Goal: Navigation & Orientation: Understand site structure

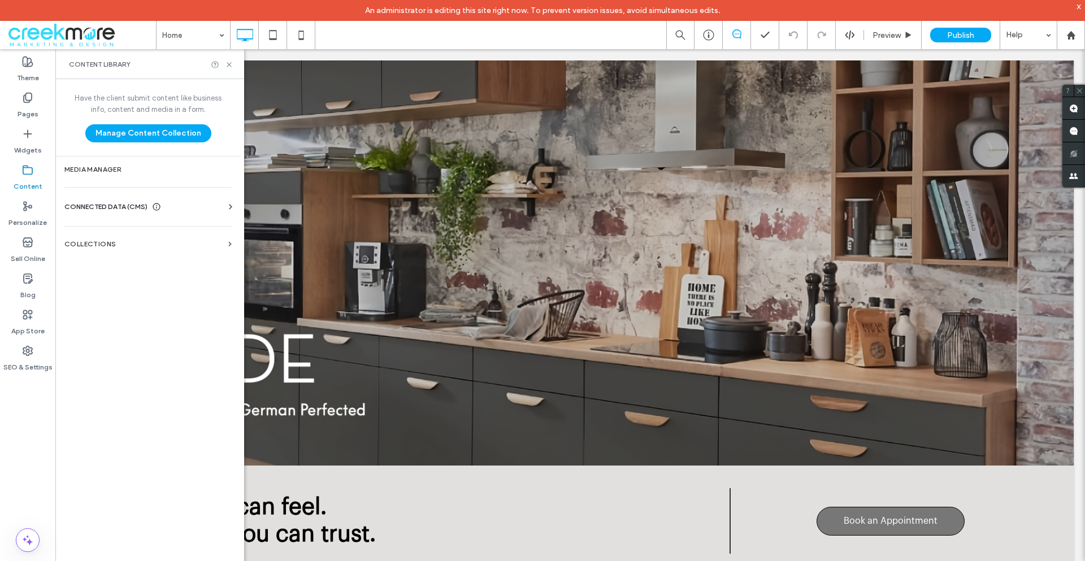
click at [172, 203] on div "CONNECTED DATA (CMS)" at bounding box center [150, 206] width 172 height 11
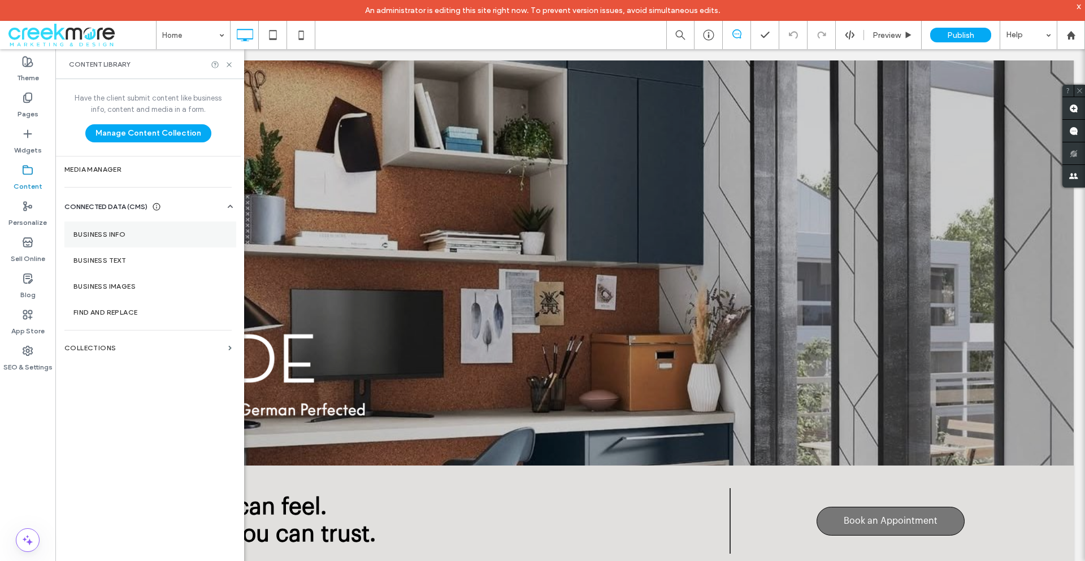
click at [149, 229] on section "Business Info" at bounding box center [150, 234] width 172 height 26
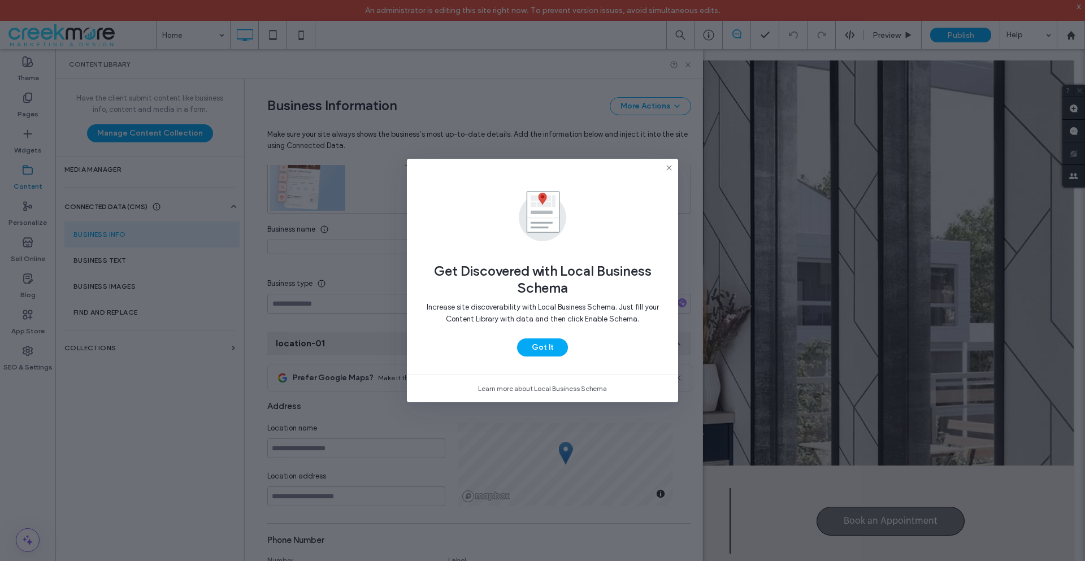
click at [555, 349] on button "Got It" at bounding box center [542, 347] width 51 height 18
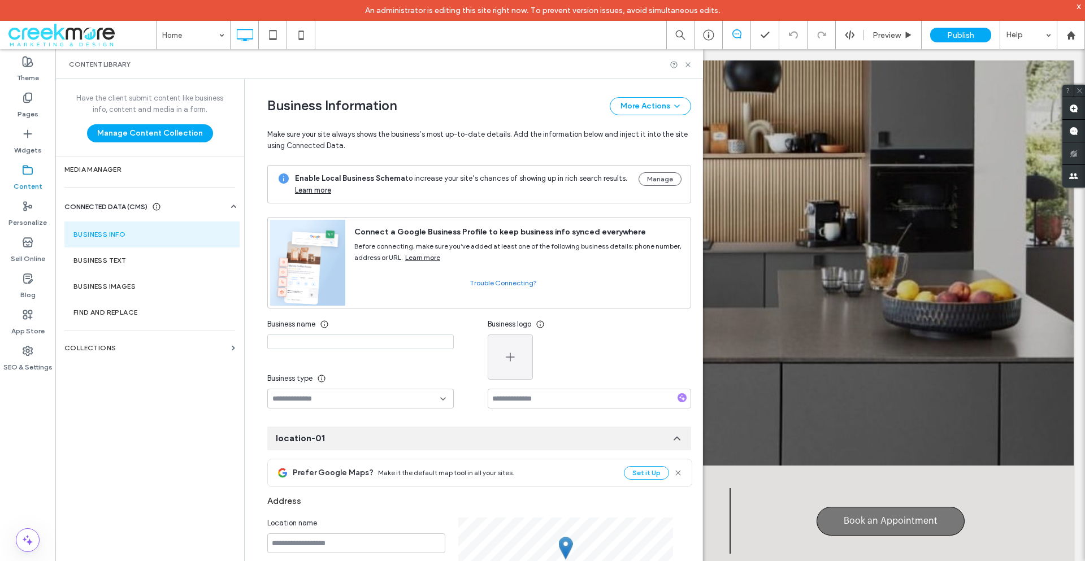
click at [736, 33] on icon at bounding box center [736, 33] width 9 height 9
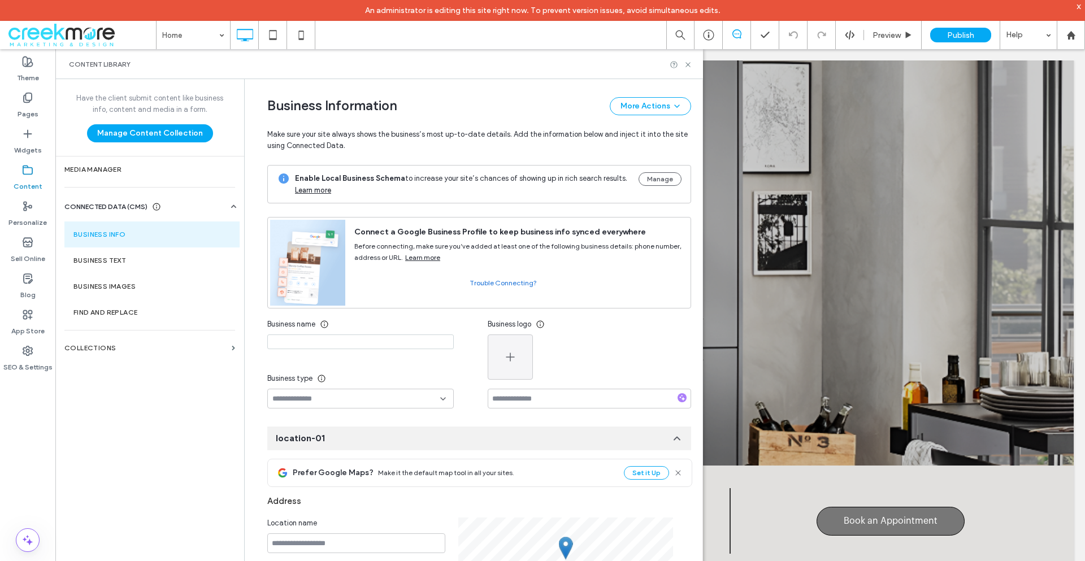
click at [732, 34] on use at bounding box center [736, 33] width 9 height 9
click at [712, 34] on icon at bounding box center [708, 34] width 11 height 11
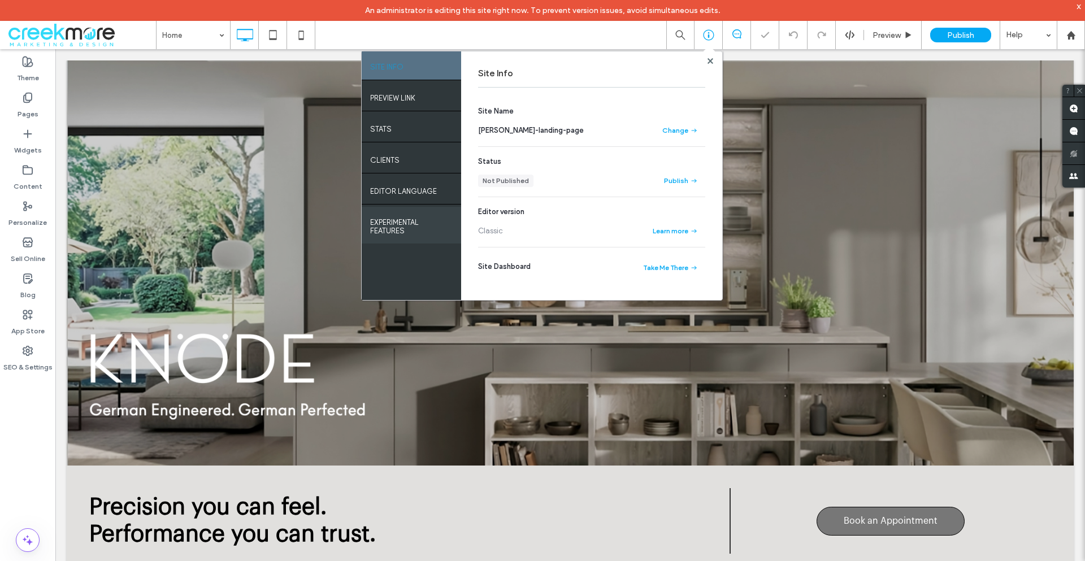
click at [386, 212] on label "EXPERIMENTAL FEATURES" at bounding box center [411, 223] width 82 height 23
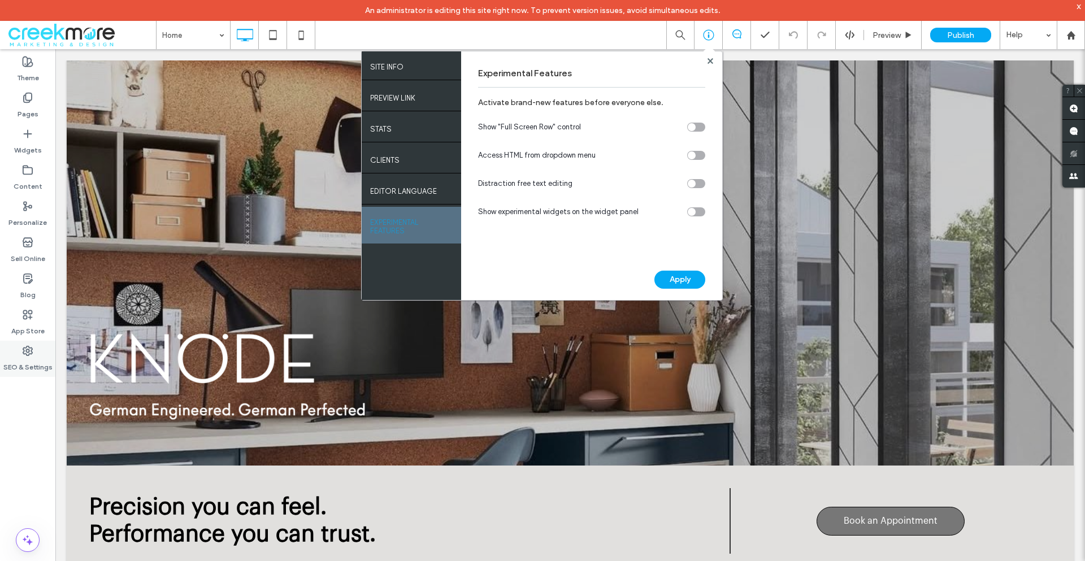
click at [25, 375] on div "SEO & Settings" at bounding box center [27, 359] width 55 height 36
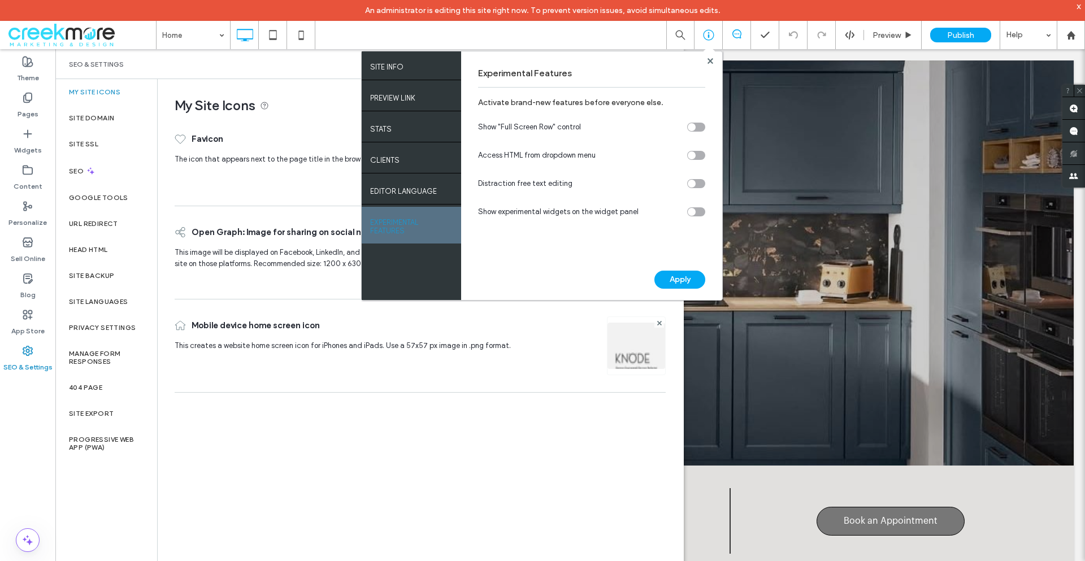
click at [313, 460] on div "My Site Icons Favicon The icon that appears next to the page title in the brows…" at bounding box center [420, 330] width 525 height 502
click at [28, 106] on label "Pages" at bounding box center [28, 111] width 21 height 16
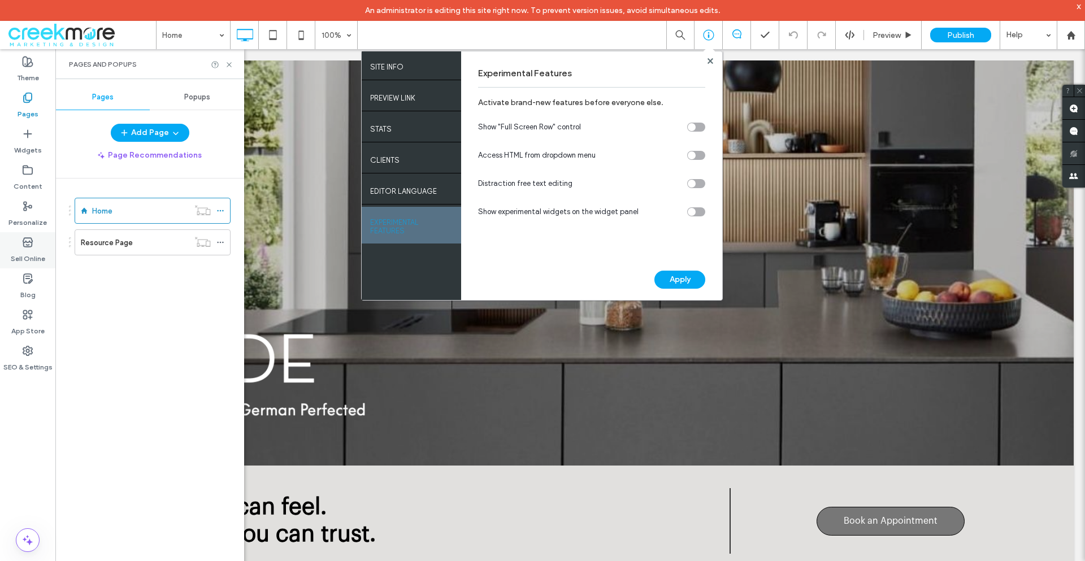
click at [32, 258] on label "Sell Online" at bounding box center [28, 256] width 34 height 16
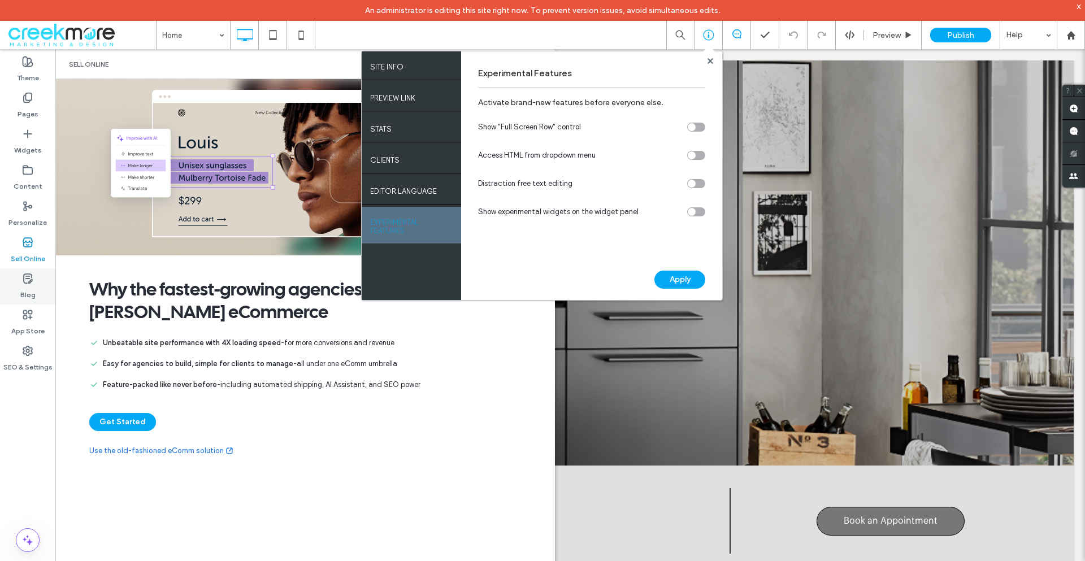
click at [38, 281] on div "Blog" at bounding box center [27, 286] width 55 height 36
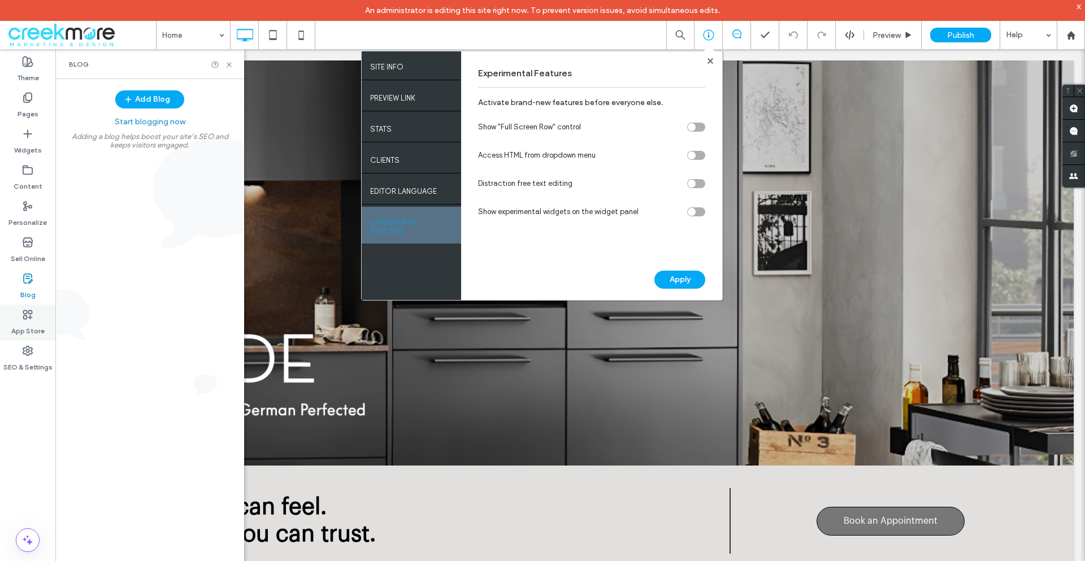
click at [22, 319] on icon at bounding box center [27, 314] width 11 height 11
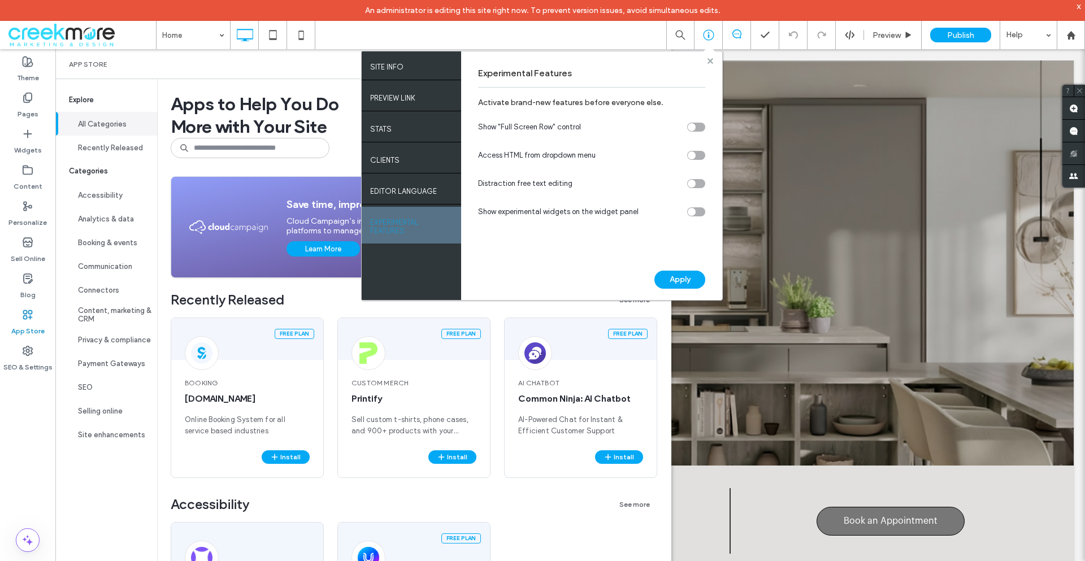
drag, startPoint x: 708, startPoint y: 60, endPoint x: 628, endPoint y: 22, distance: 88.9
click at [708, 60] on use at bounding box center [710, 61] width 6 height 6
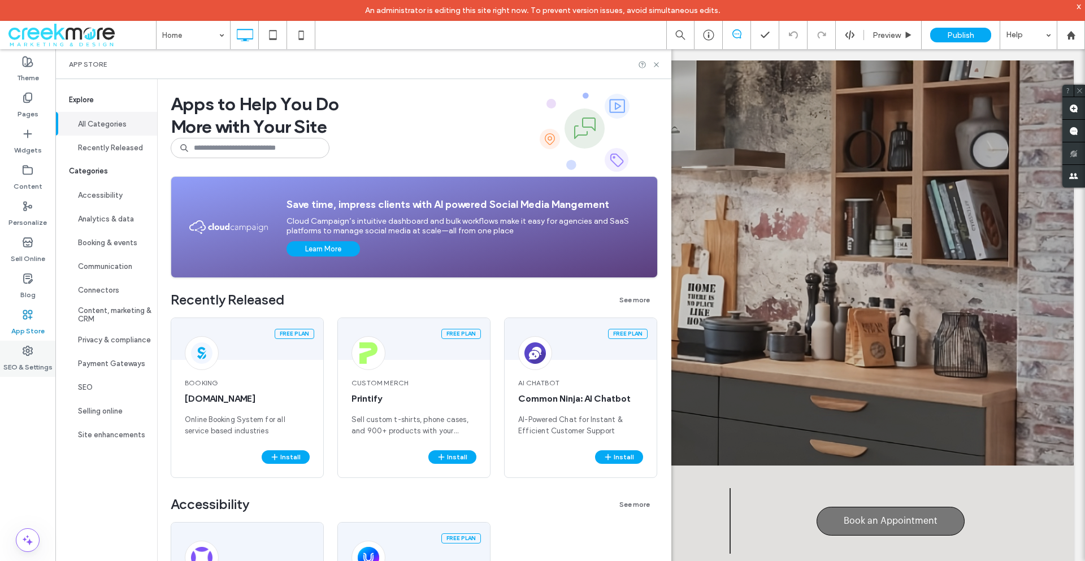
click at [21, 352] on div "SEO & Settings" at bounding box center [27, 359] width 55 height 36
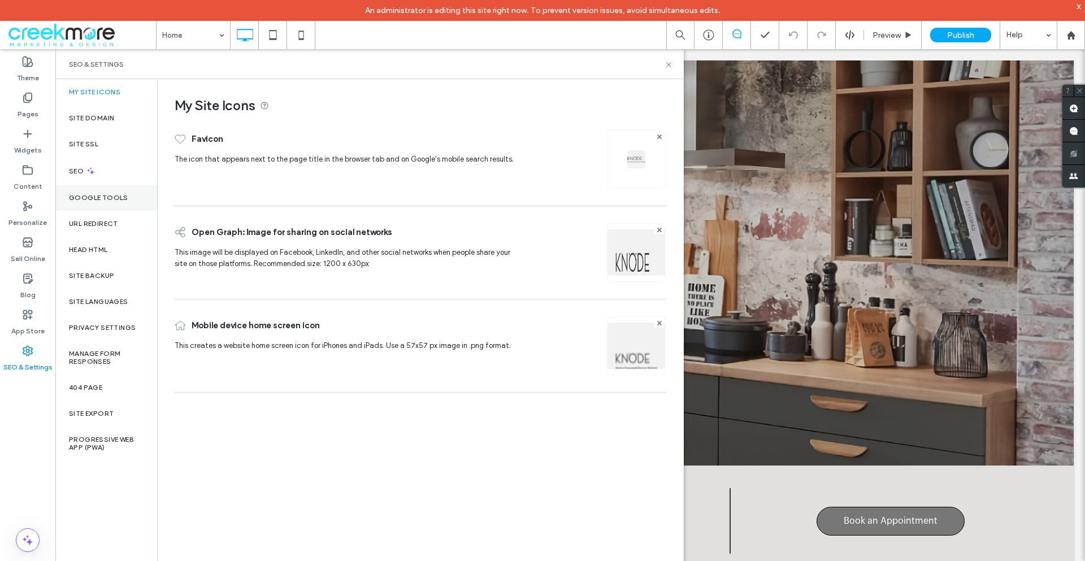
click at [121, 200] on label "Google Tools" at bounding box center [98, 198] width 59 height 8
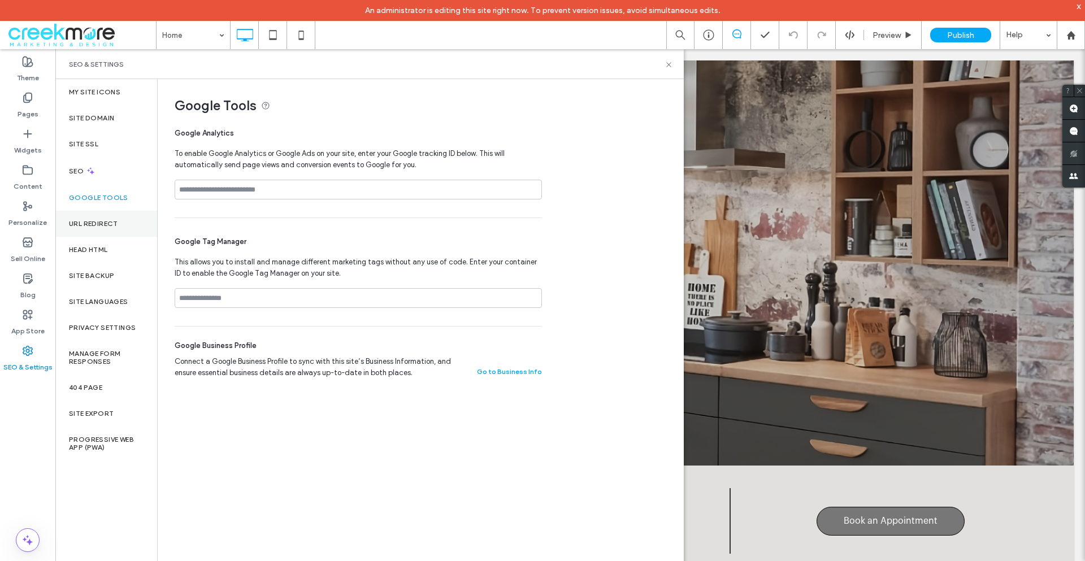
click at [110, 214] on div "URL Redirect" at bounding box center [106, 224] width 102 height 26
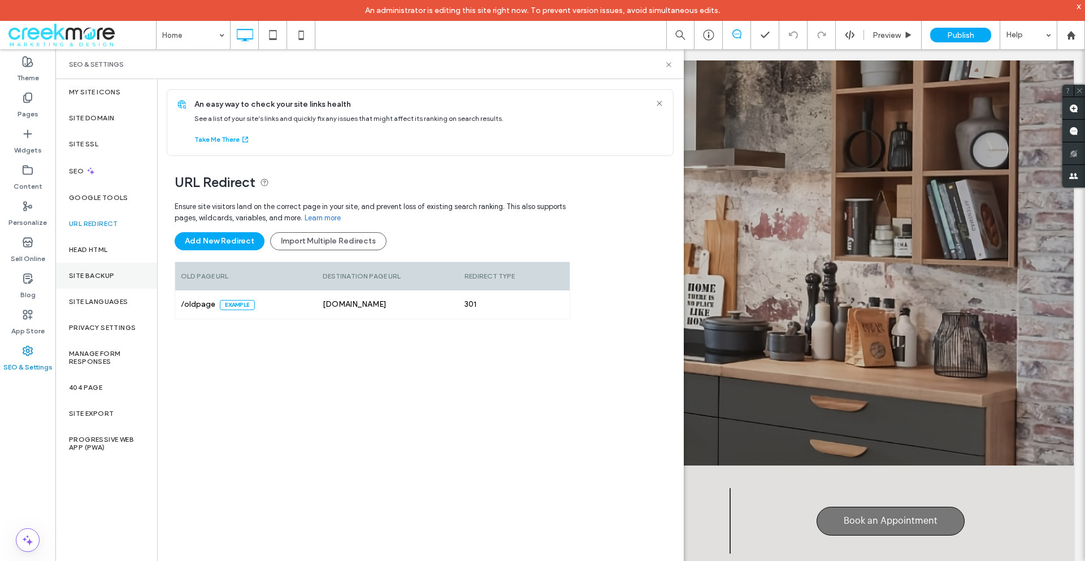
click at [95, 281] on div "Site Backup" at bounding box center [106, 276] width 102 height 26
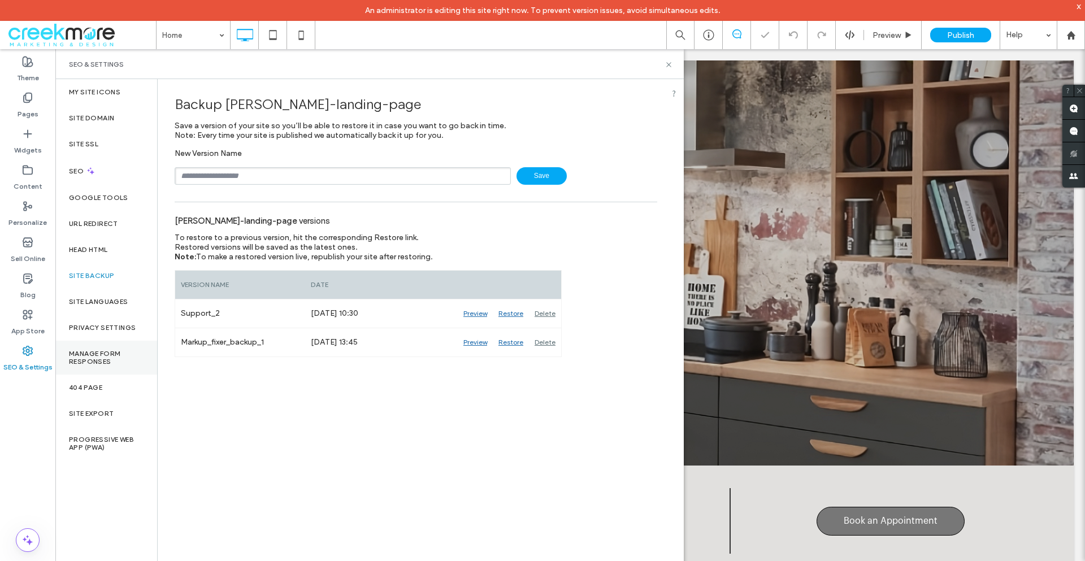
click at [112, 342] on div "Manage Form Responses" at bounding box center [106, 358] width 102 height 34
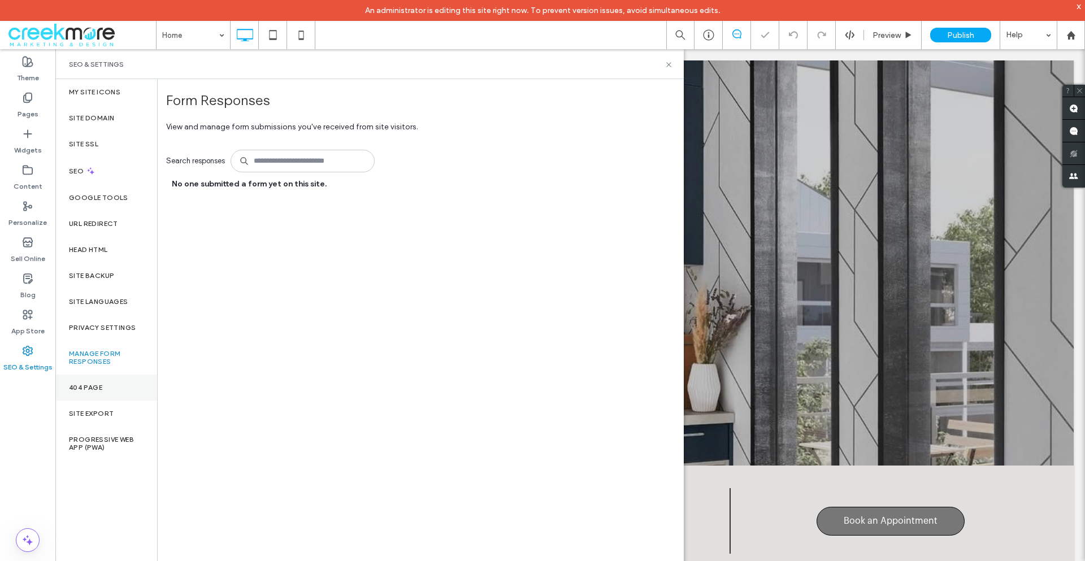
click at [99, 397] on div "404 Page" at bounding box center [106, 388] width 102 height 26
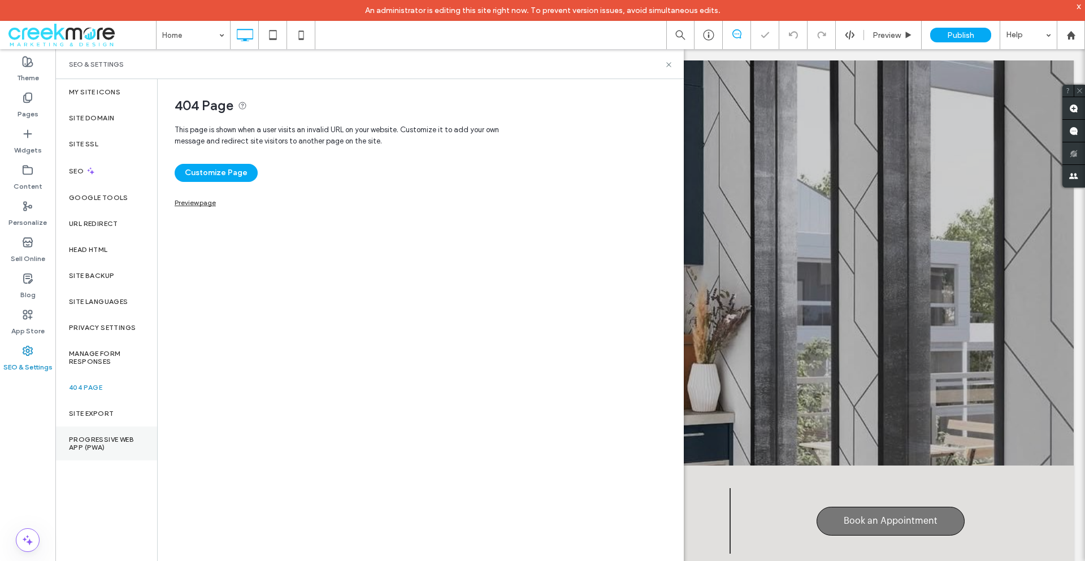
click at [103, 440] on label "Progressive Web App (PWA)" at bounding box center [106, 444] width 75 height 16
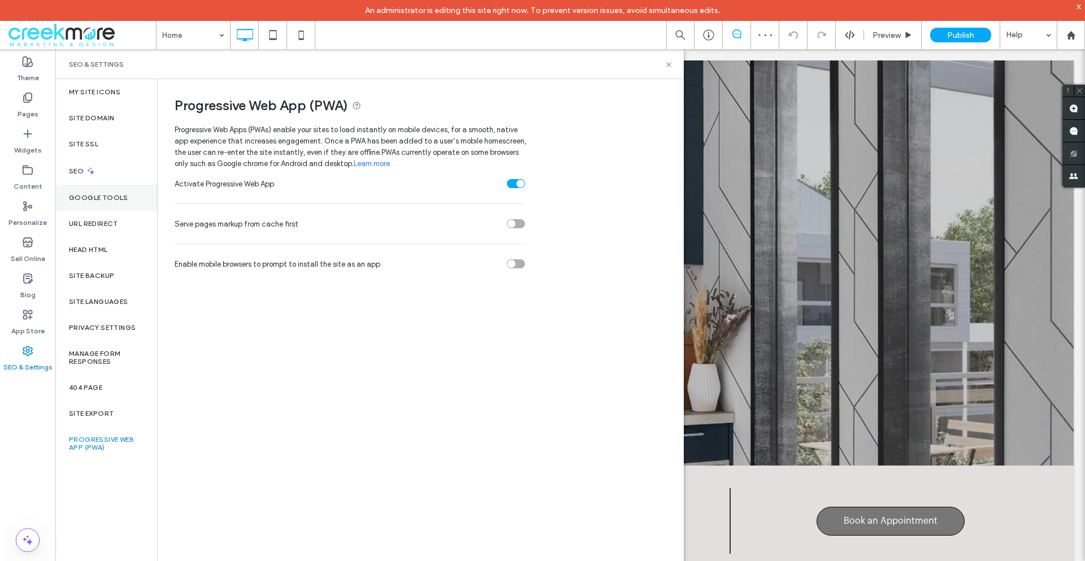
click at [98, 199] on label "Google Tools" at bounding box center [98, 198] width 59 height 8
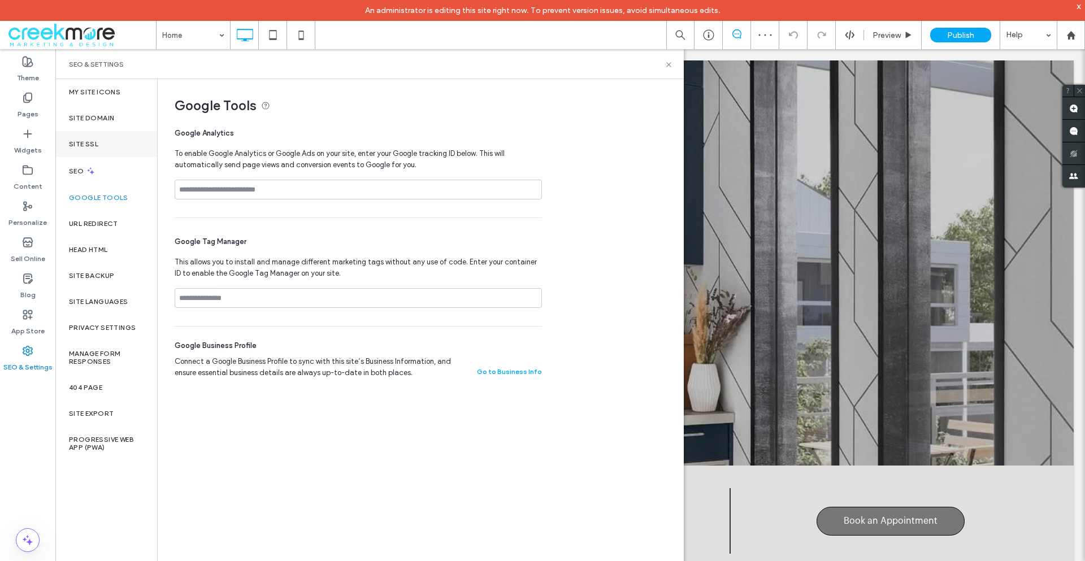
click at [94, 138] on div "Site SSL" at bounding box center [106, 144] width 102 height 26
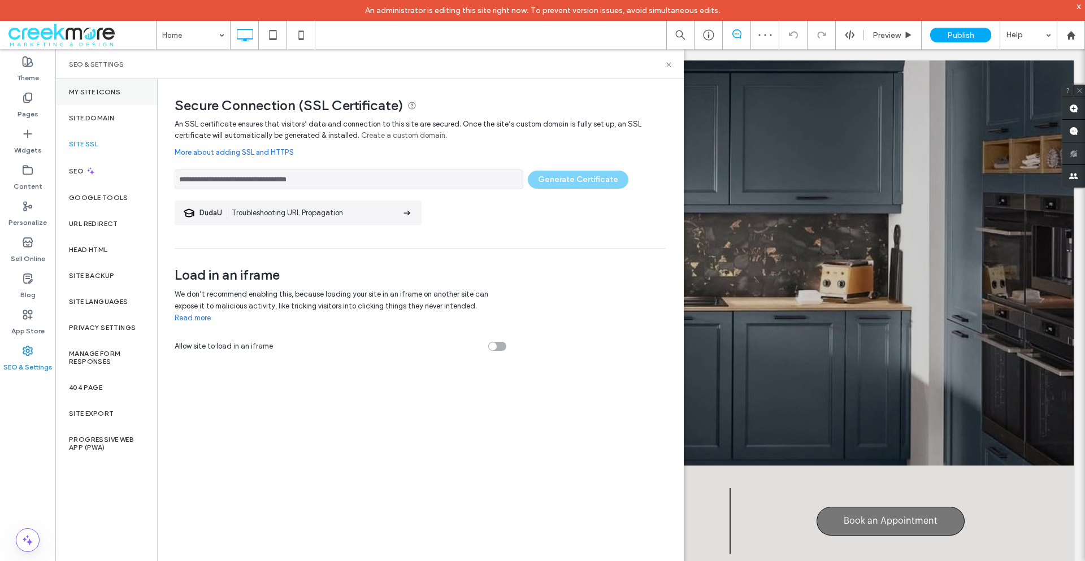
click at [95, 102] on div "My Site Icons" at bounding box center [106, 92] width 102 height 26
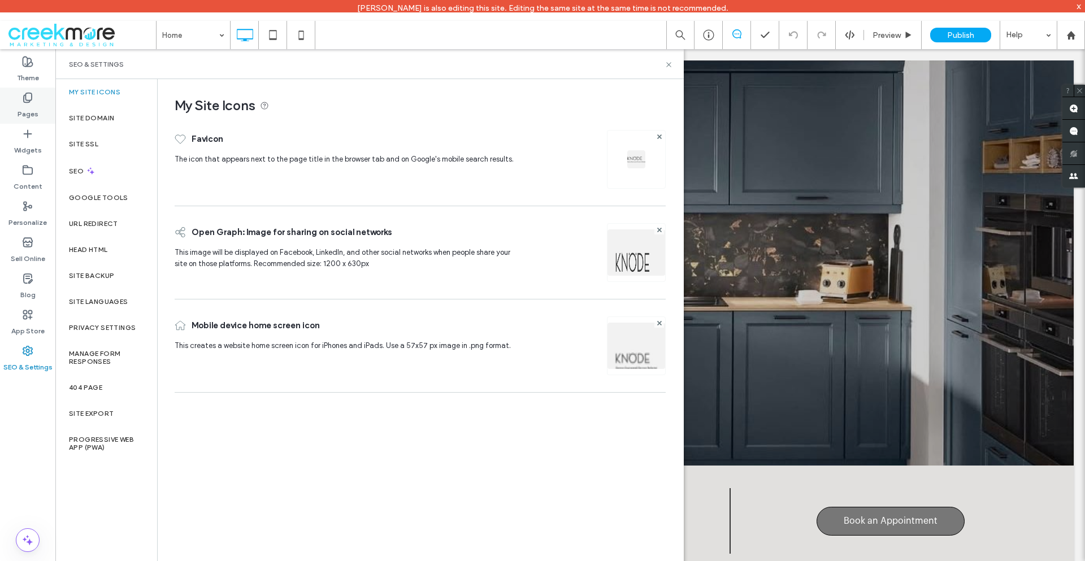
click at [33, 99] on div "Pages" at bounding box center [27, 106] width 55 height 36
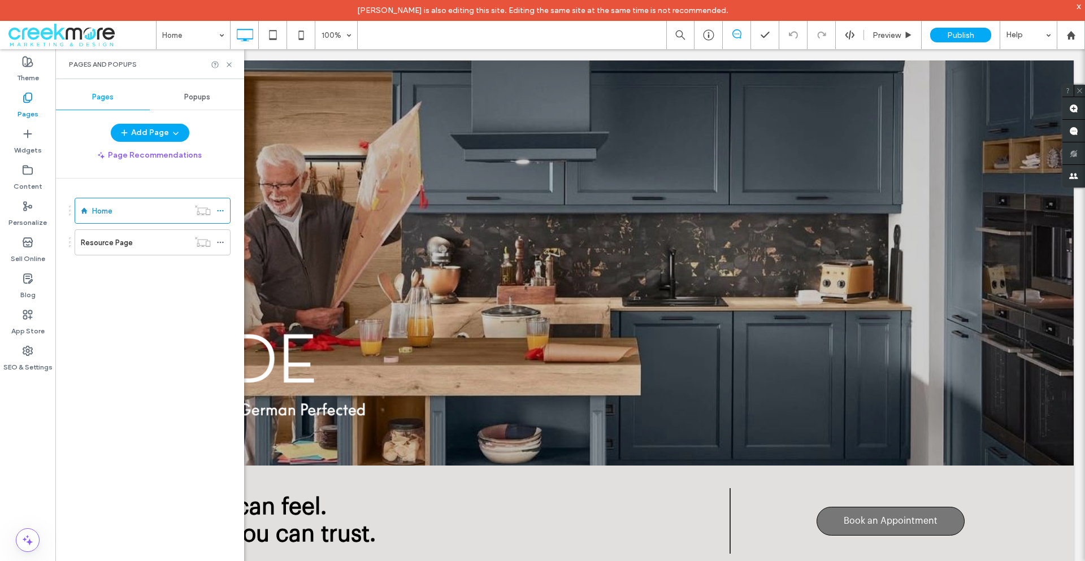
click at [207, 98] on span "Popups" at bounding box center [197, 97] width 26 height 9
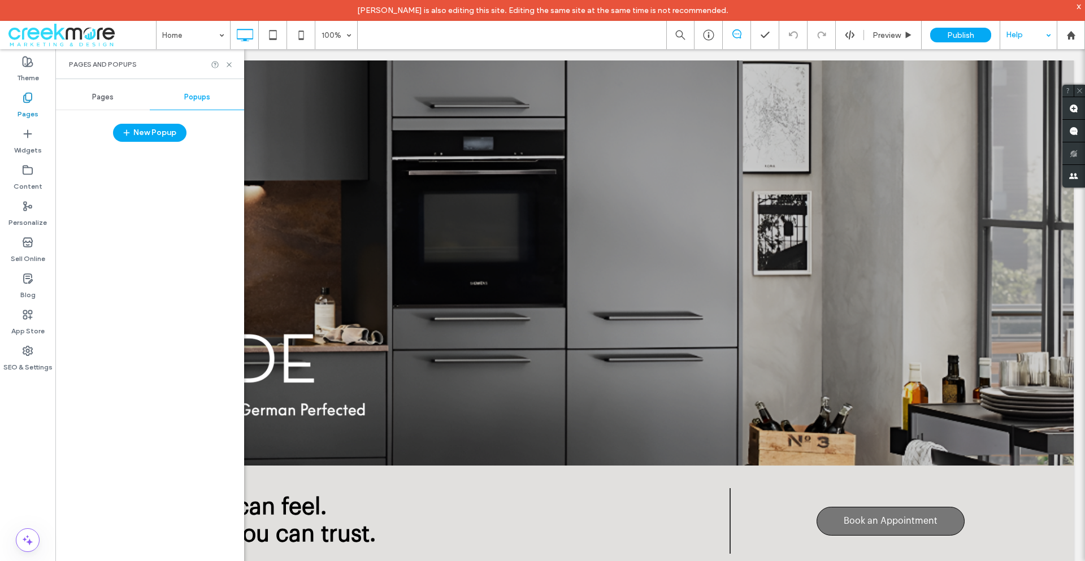
click at [1028, 37] on div "Help" at bounding box center [1028, 35] width 56 height 28
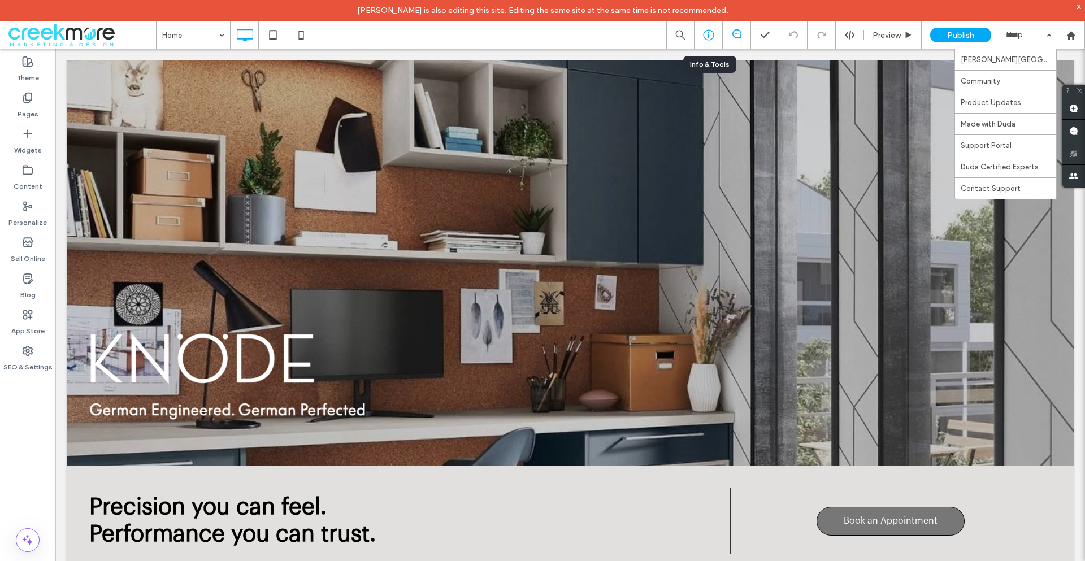
click at [711, 43] on div at bounding box center [708, 35] width 28 height 28
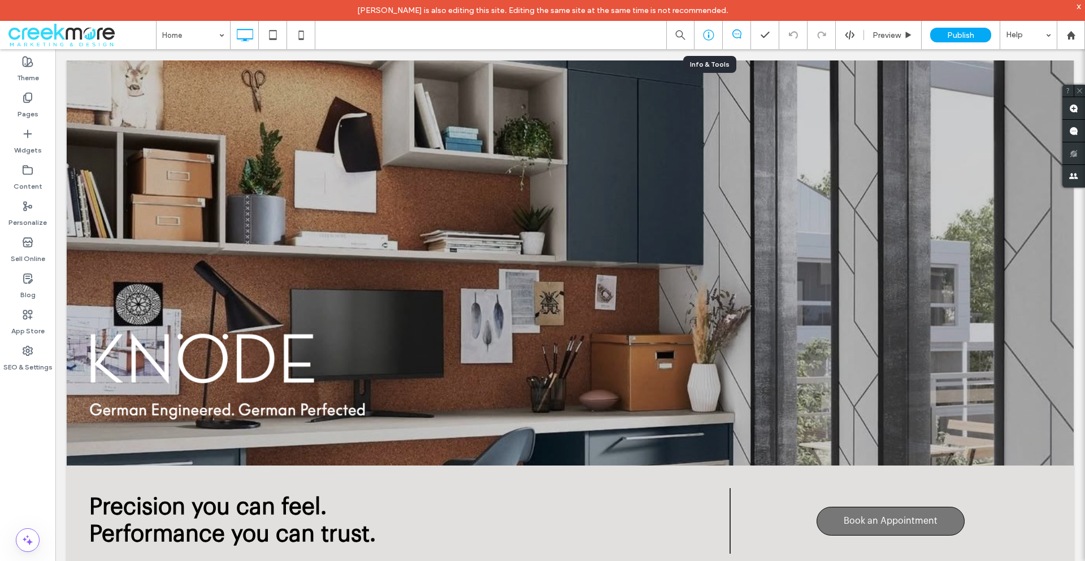
click at [706, 35] on icon at bounding box center [708, 34] width 11 height 11
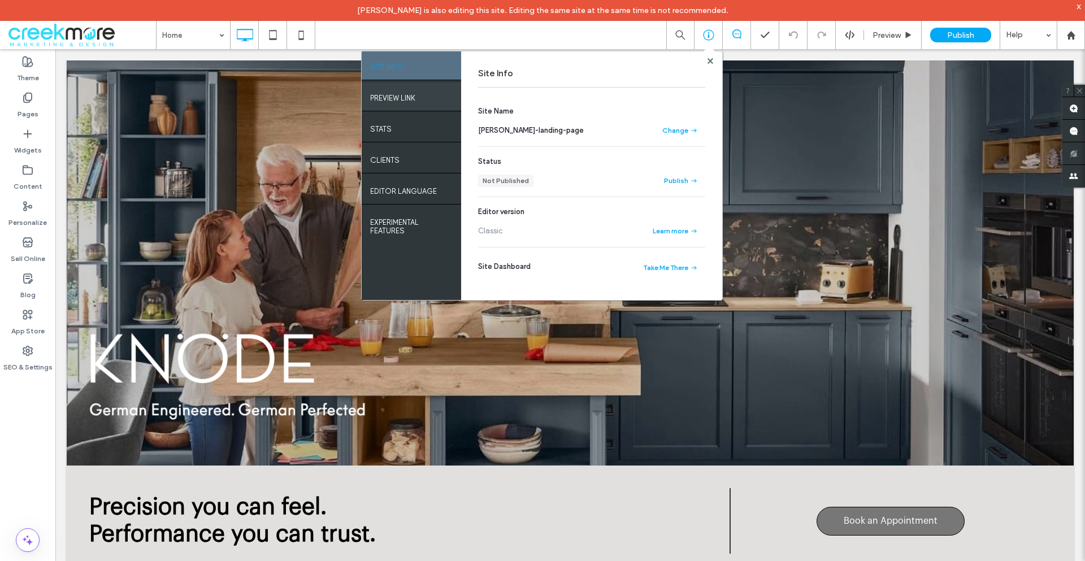
click at [406, 106] on div "PREVIEW LINK" at bounding box center [411, 96] width 99 height 28
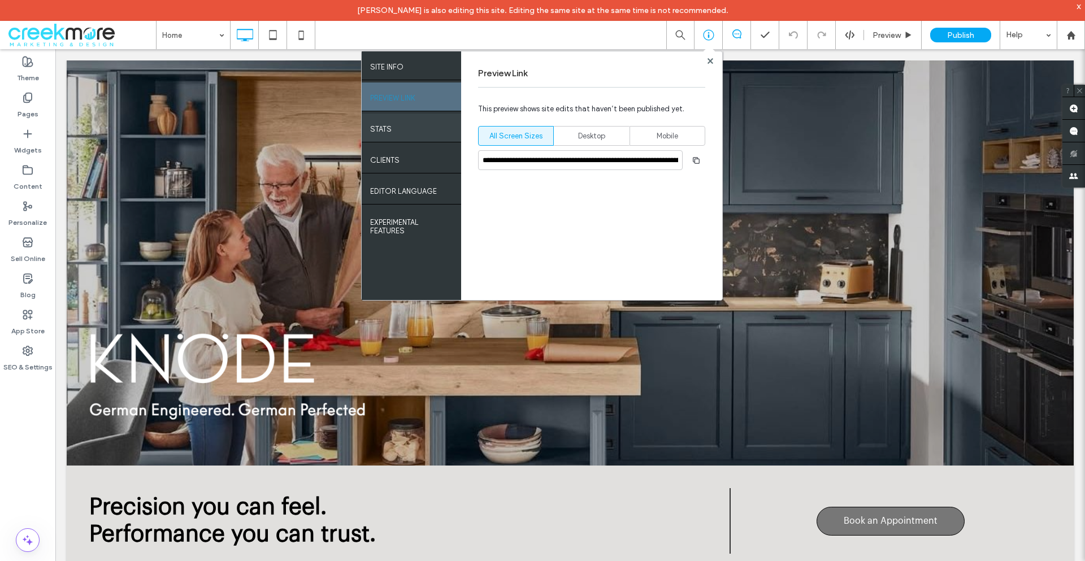
click at [408, 125] on div "STATS" at bounding box center [411, 128] width 99 height 28
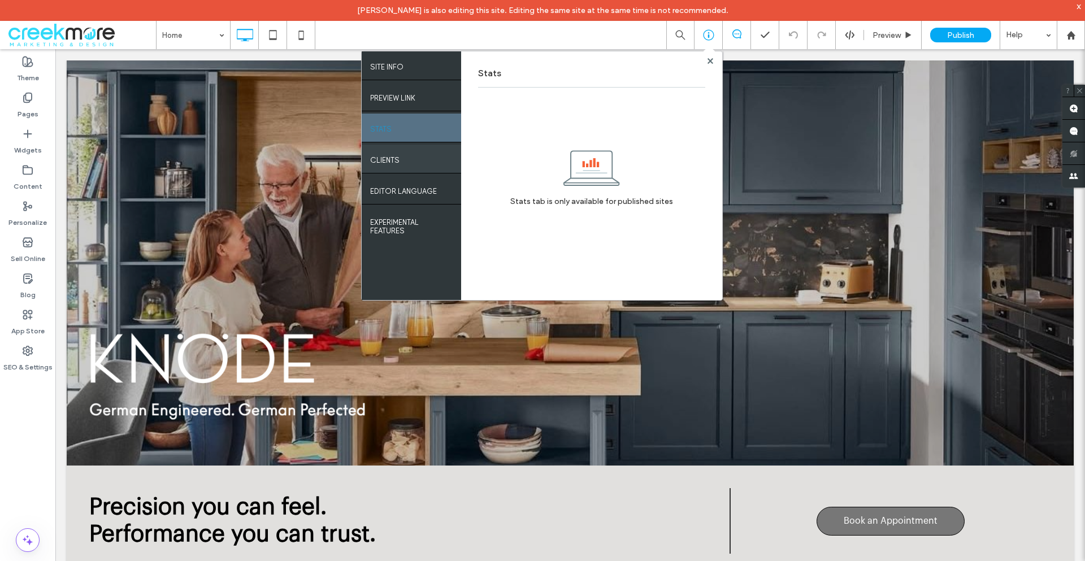
click at [411, 154] on div "Clients" at bounding box center [411, 159] width 99 height 28
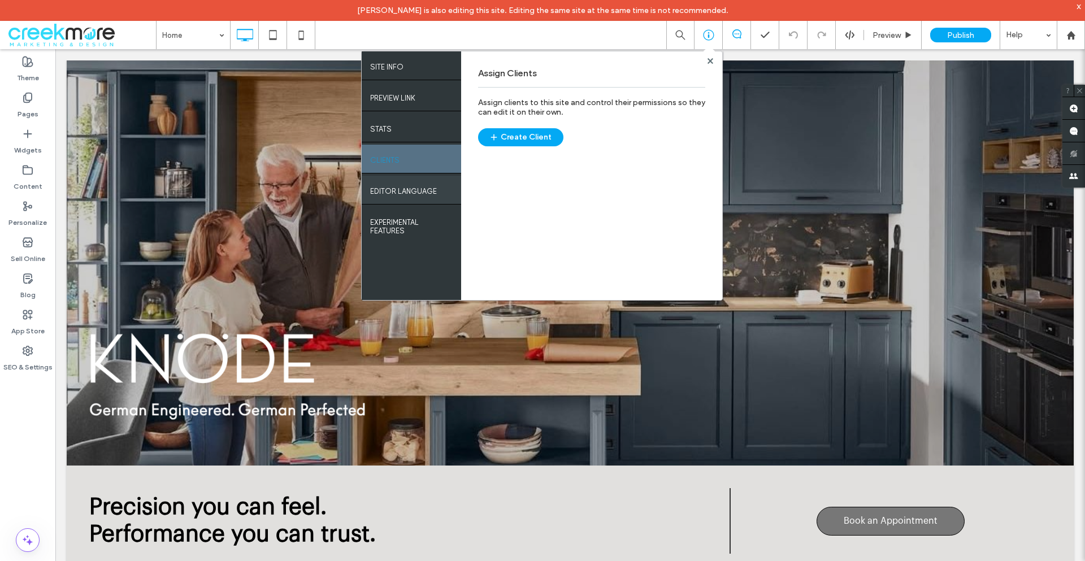
click at [402, 184] on label "EDITOR LANGUAGE" at bounding box center [403, 188] width 67 height 14
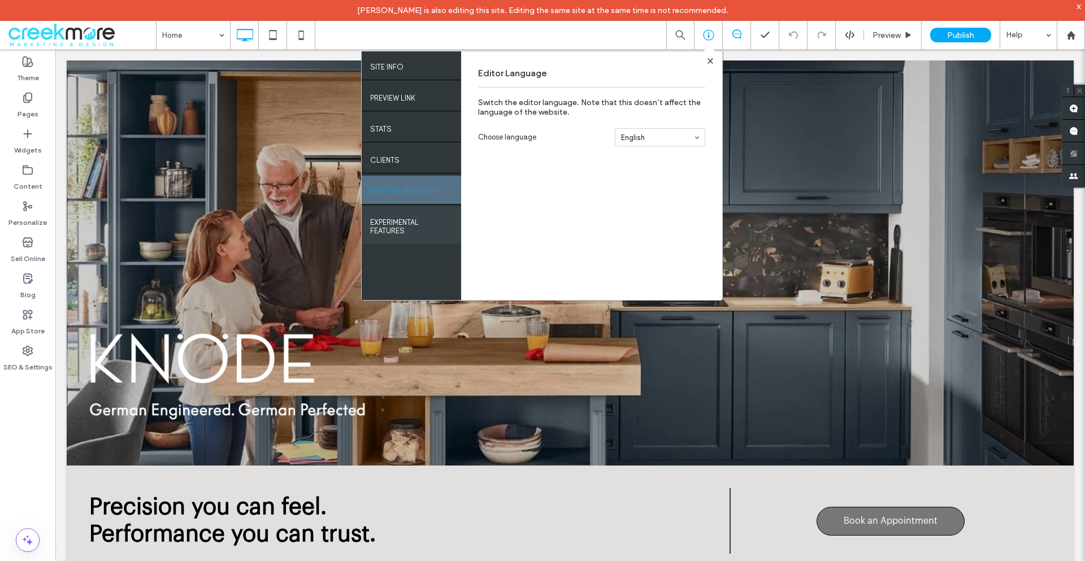
click at [397, 220] on label "EXPERIMENTAL FEATURES" at bounding box center [411, 223] width 82 height 23
